Goal: Task Accomplishment & Management: Complete application form

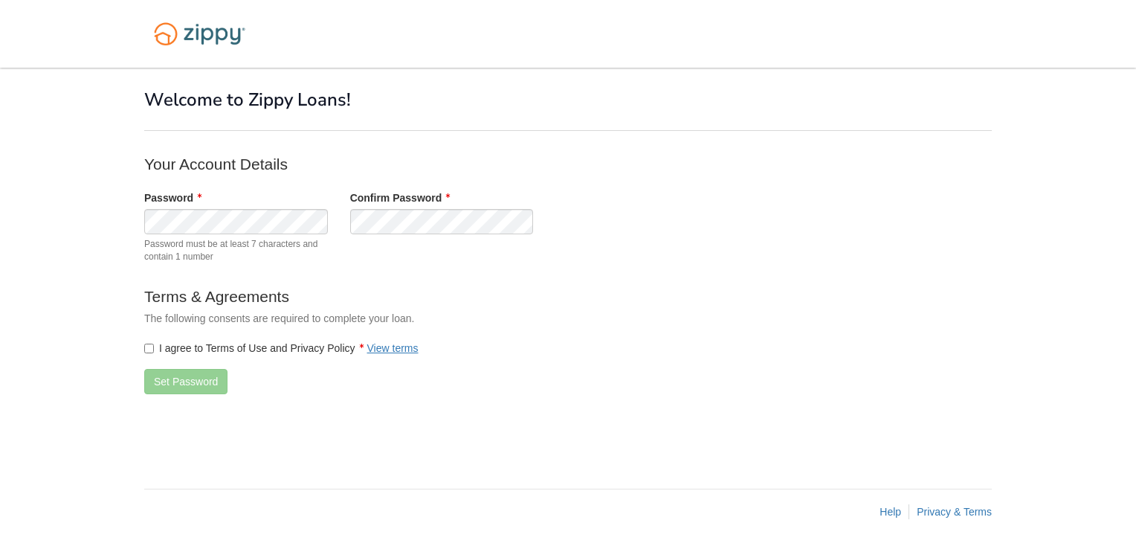
click at [155, 346] on label "I agree to Terms of Use and Privacy Policy View terms" at bounding box center [281, 348] width 274 height 15
click at [181, 376] on button "Set Password" at bounding box center [185, 381] width 83 height 25
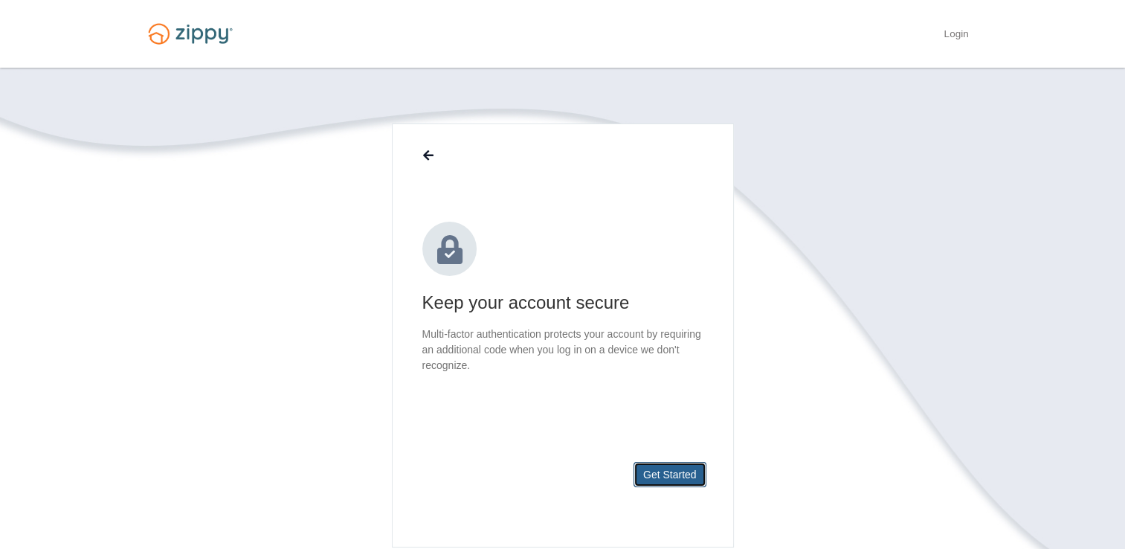
click at [677, 470] on button "Get Started" at bounding box center [669, 474] width 73 height 25
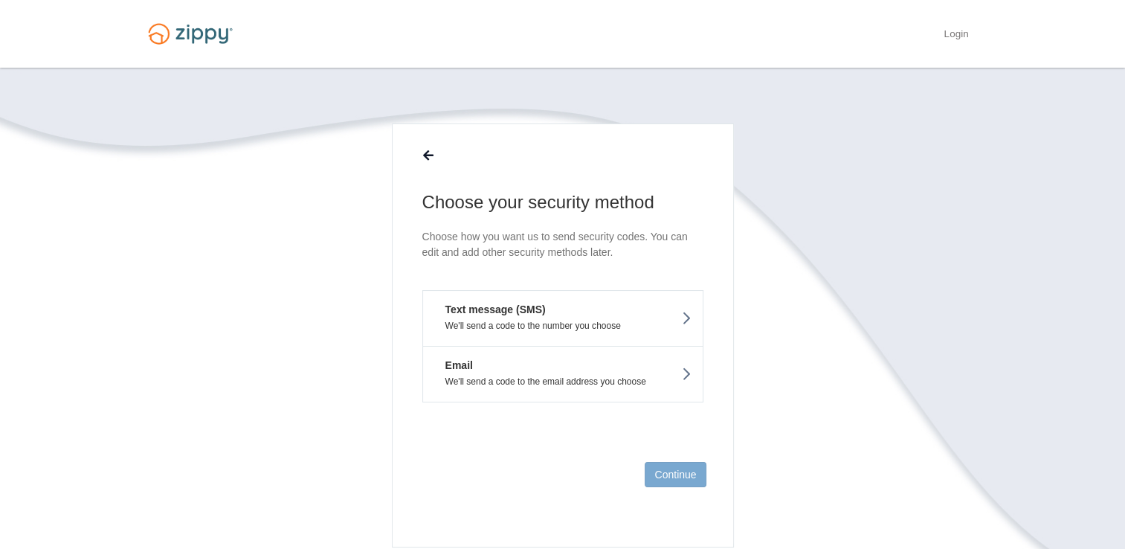
click at [830, 314] on section "Choose your security method Choose how you want us to send security codes. You …" at bounding box center [563, 379] width 848 height 513
click at [598, 326] on p "We'll send a code to the number you choose" at bounding box center [562, 325] width 257 height 10
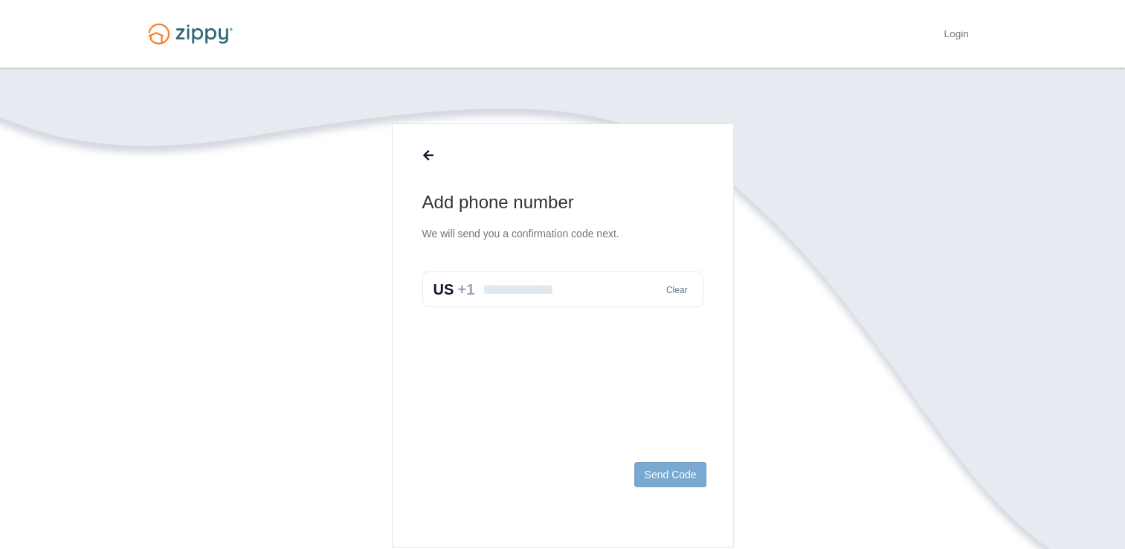
click at [556, 286] on input "text" at bounding box center [562, 289] width 281 height 36
type input "**********"
click at [683, 476] on button "Send Code" at bounding box center [669, 474] width 71 height 25
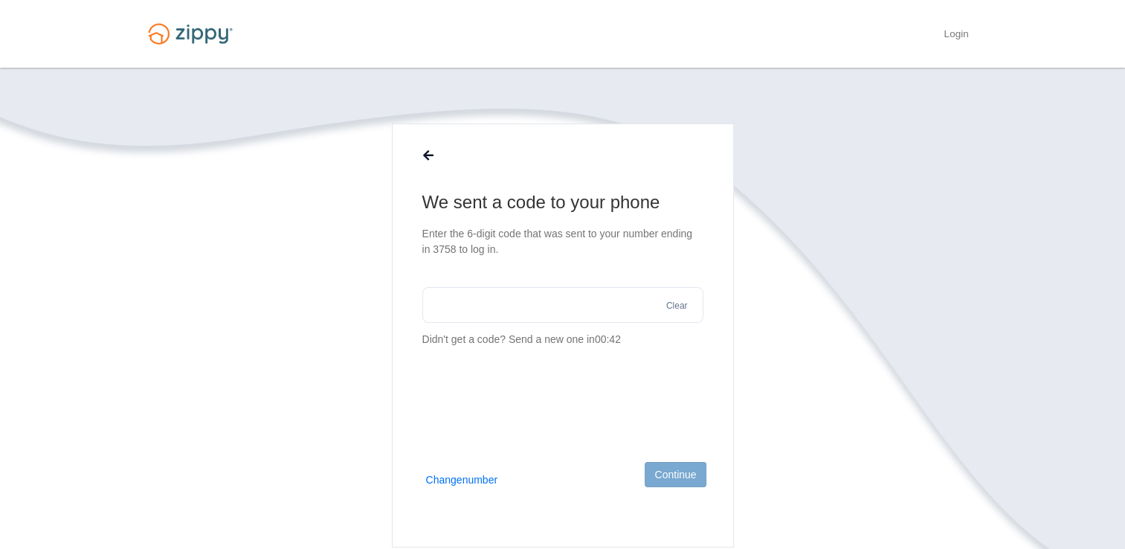
click at [612, 296] on input "text" at bounding box center [562, 305] width 281 height 36
type input "******"
click at [681, 483] on button "Continue" at bounding box center [675, 474] width 61 height 25
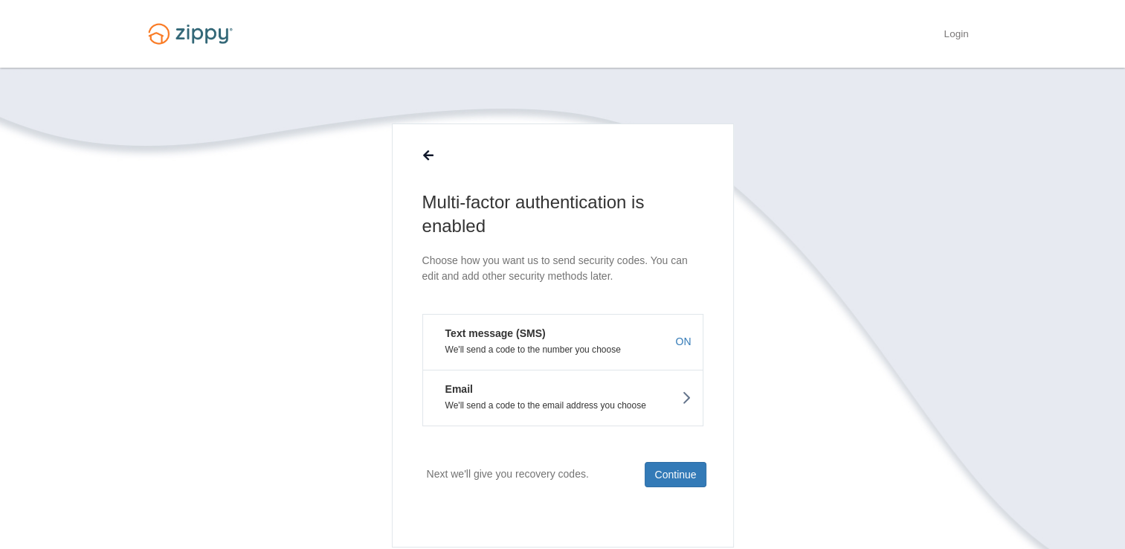
click at [572, 336] on button "Text message (SMS) We'll send a code to the number you choose ON" at bounding box center [562, 342] width 281 height 56
click at [660, 463] on button "Continue" at bounding box center [675, 474] width 61 height 25
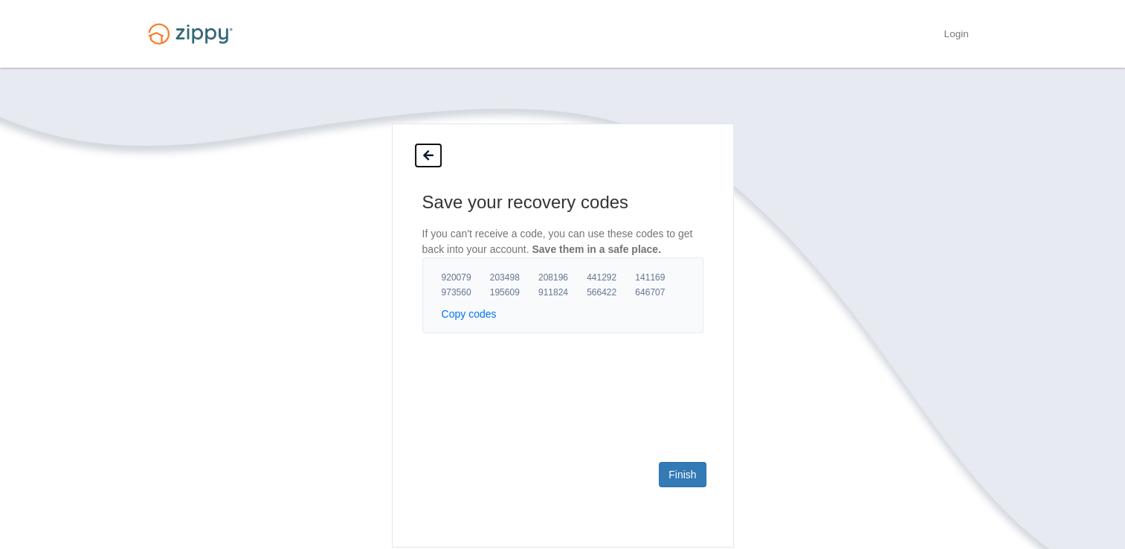
click at [426, 148] on button at bounding box center [428, 155] width 28 height 25
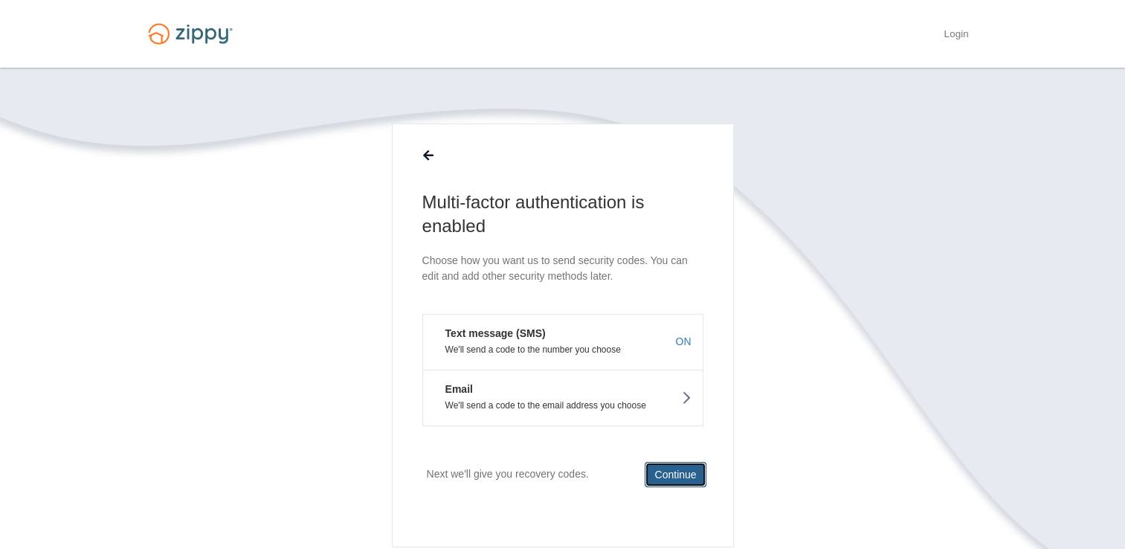
click at [672, 472] on button "Continue" at bounding box center [675, 474] width 61 height 25
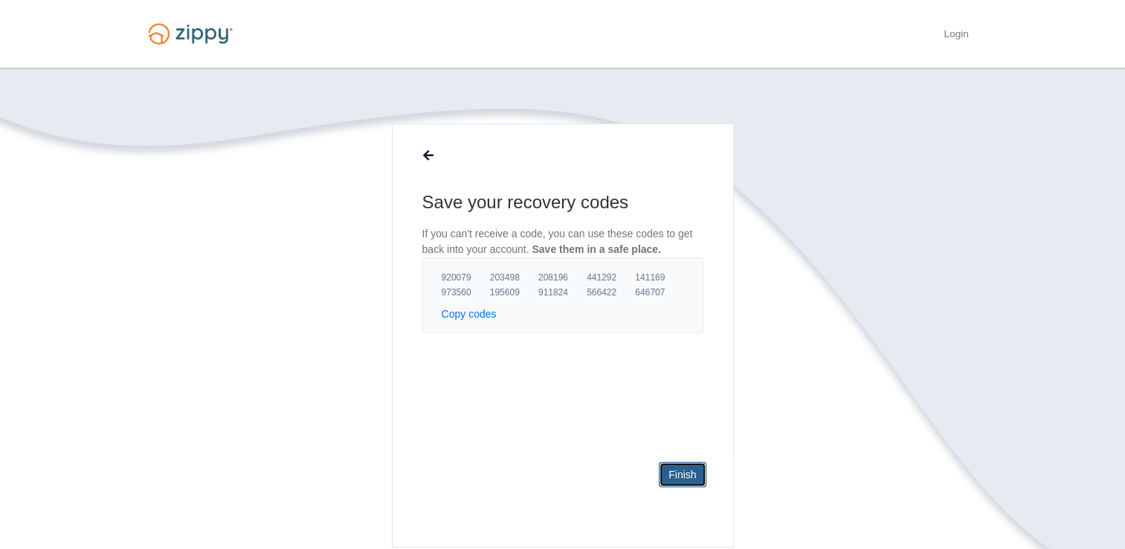
click at [692, 475] on link "Finish" at bounding box center [682, 474] width 47 height 25
